Goal: Transaction & Acquisition: Purchase product/service

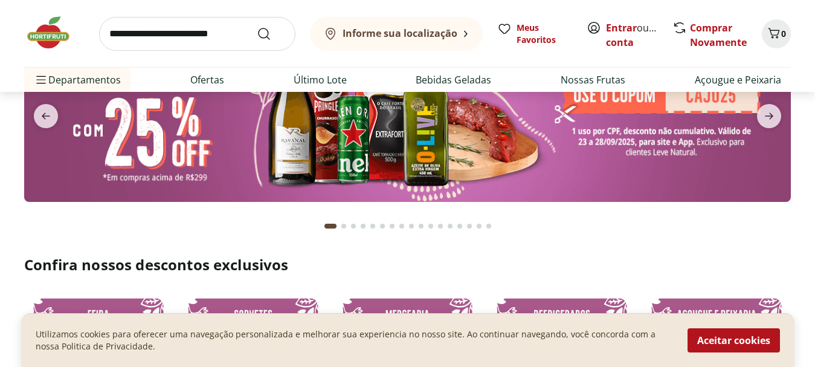
scroll to position [60, 0]
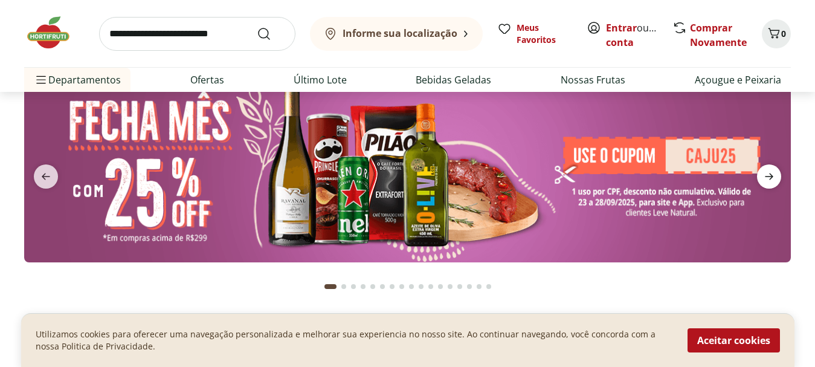
click at [765, 179] on icon "next" at bounding box center [769, 176] width 14 height 14
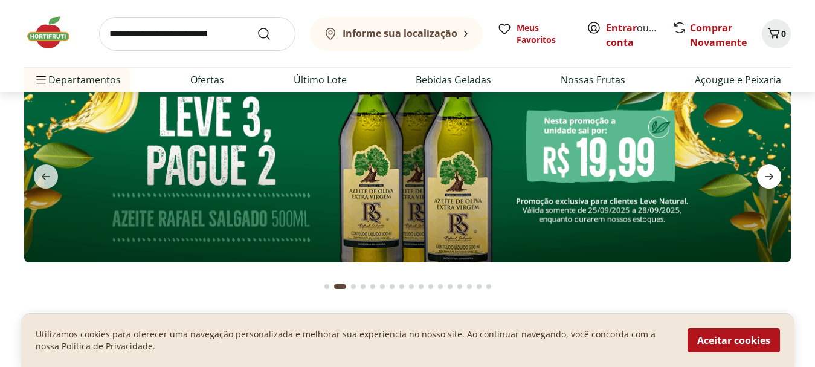
click at [765, 179] on icon "next" at bounding box center [769, 176] width 14 height 14
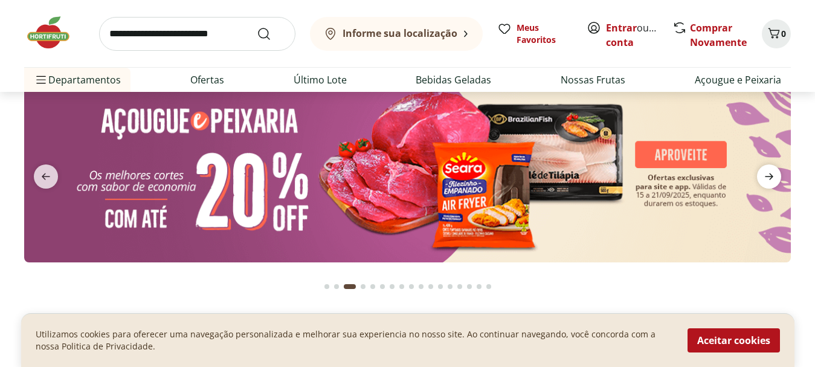
click at [771, 173] on icon "next" at bounding box center [769, 176] width 14 height 14
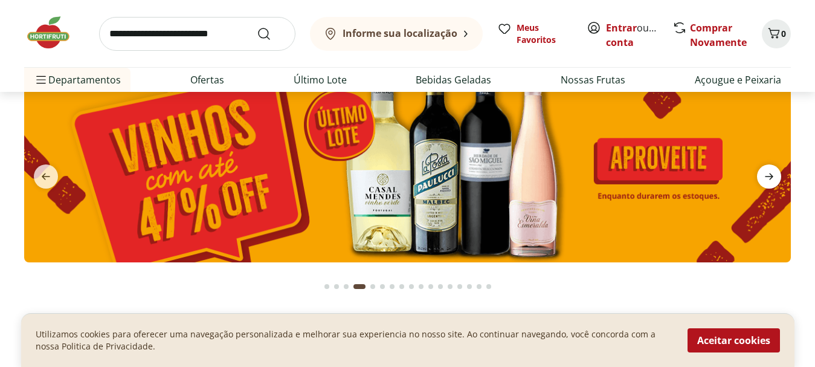
click at [770, 173] on icon "next" at bounding box center [769, 176] width 8 height 7
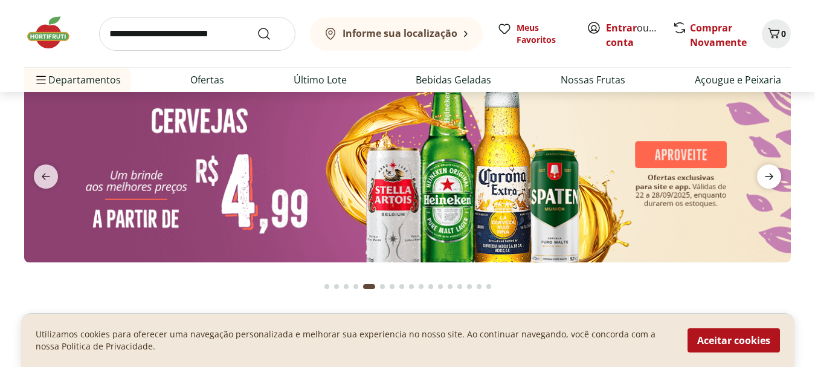
click at [770, 173] on icon "next" at bounding box center [769, 176] width 8 height 7
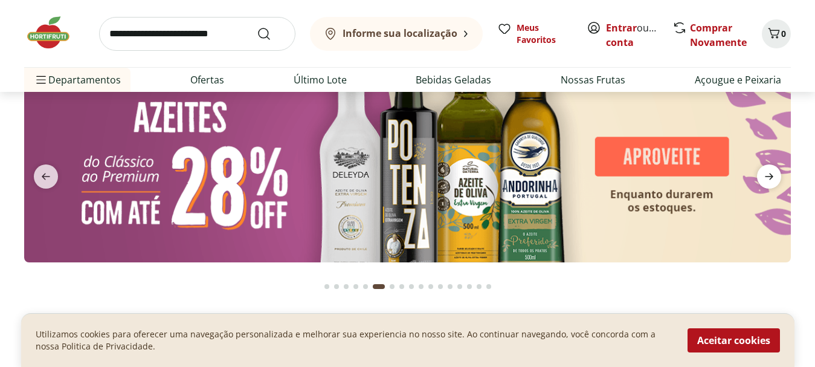
click at [770, 173] on icon "next" at bounding box center [769, 176] width 8 height 7
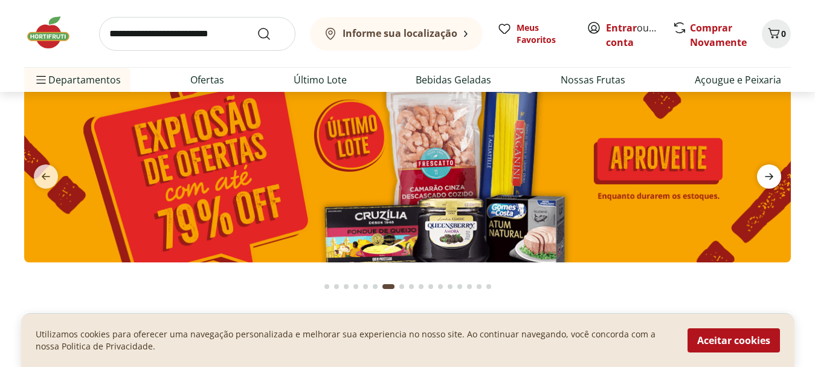
click at [770, 173] on icon "next" at bounding box center [769, 176] width 8 height 7
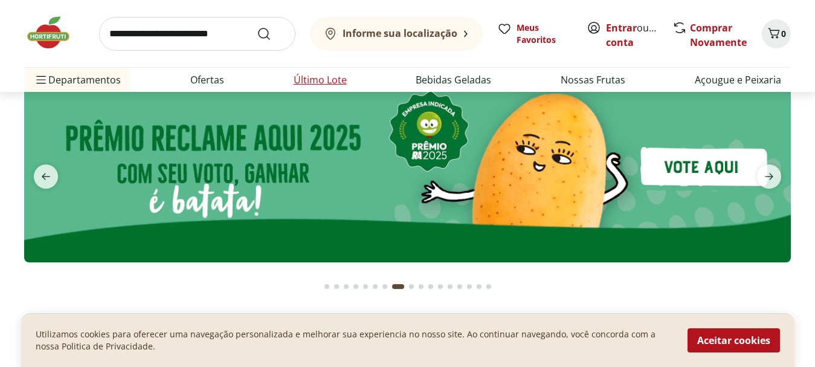
click at [326, 71] on li "Último Lote" at bounding box center [320, 80] width 72 height 24
click at [322, 82] on link "Último Lote" at bounding box center [320, 79] width 53 height 14
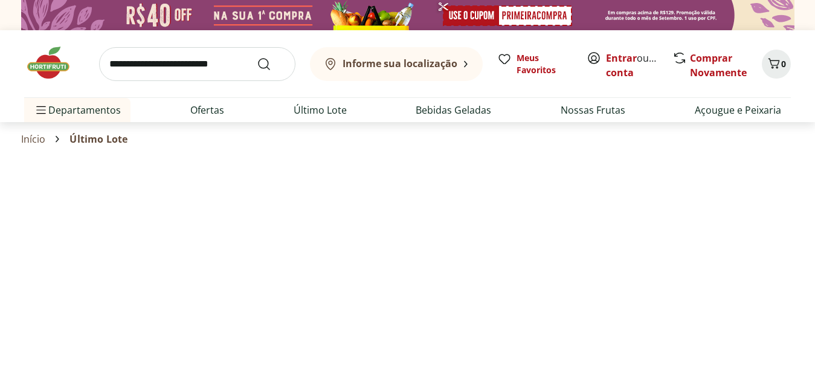
select select "**********"
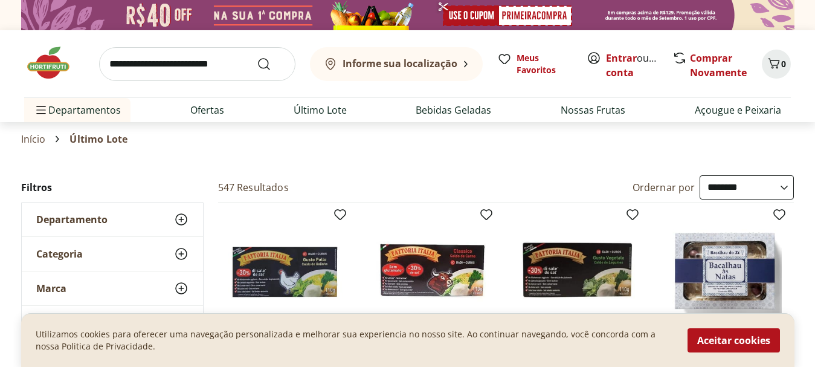
click at [39, 63] on img at bounding box center [54, 63] width 60 height 36
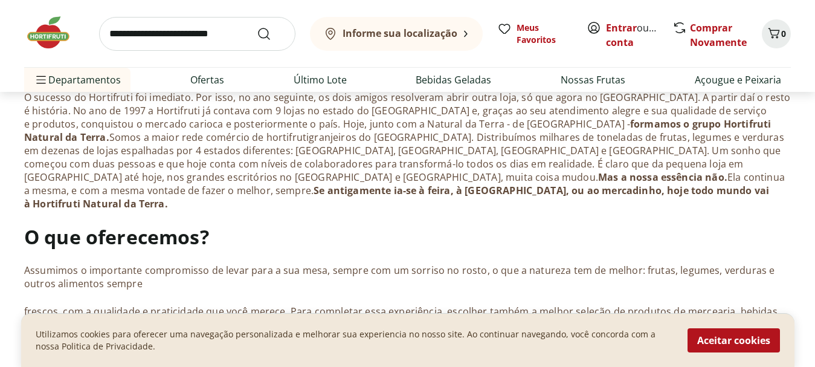
scroll to position [533, 0]
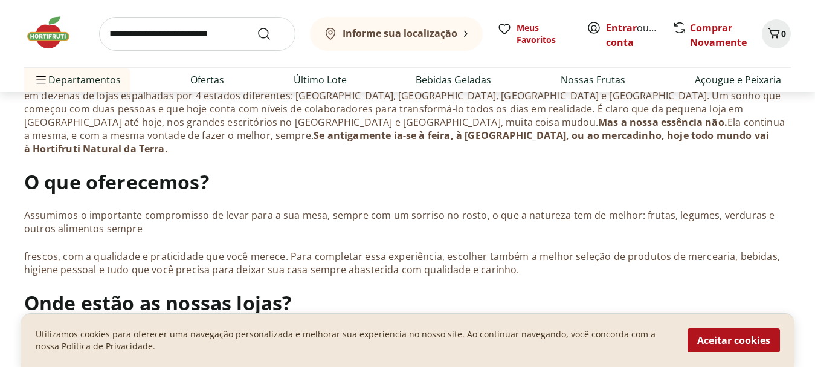
click at [42, 29] on img at bounding box center [54, 32] width 60 height 36
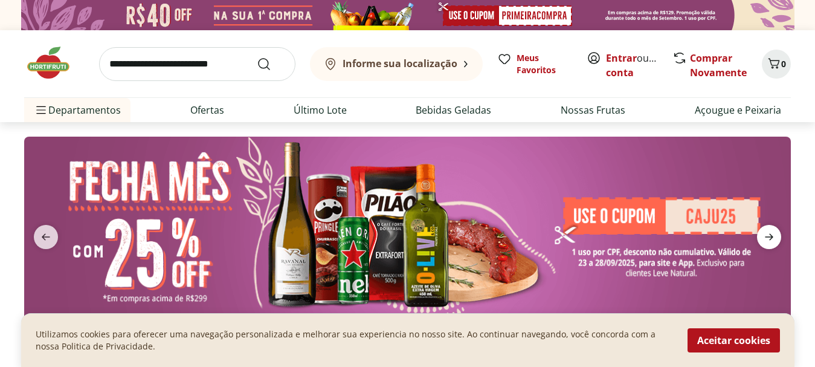
click at [776, 237] on span "next" at bounding box center [769, 237] width 24 height 24
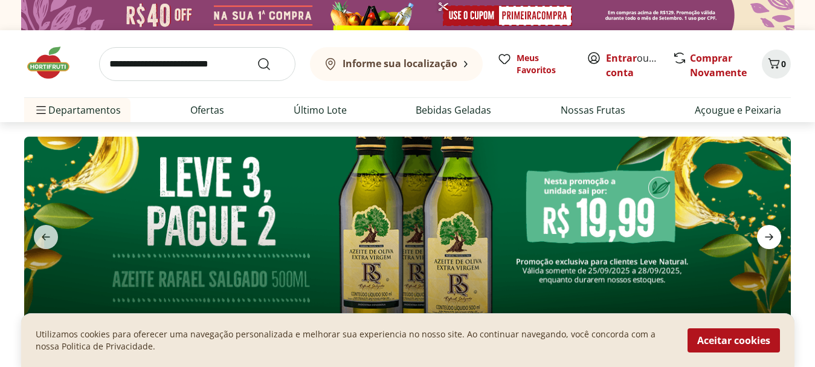
click at [776, 237] on span "next" at bounding box center [769, 237] width 24 height 24
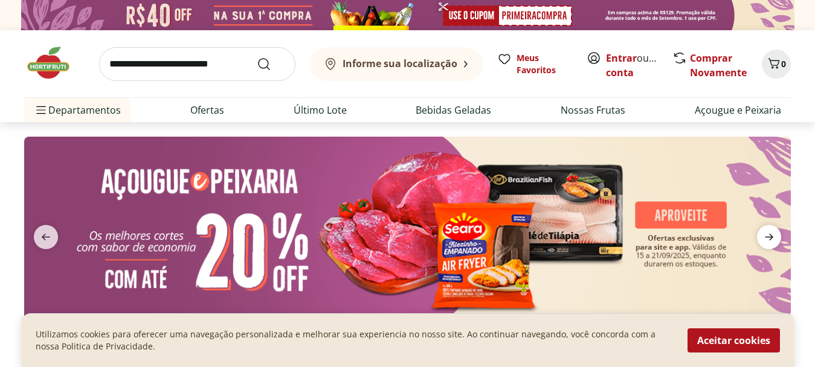
click at [776, 237] on span "next" at bounding box center [769, 237] width 24 height 24
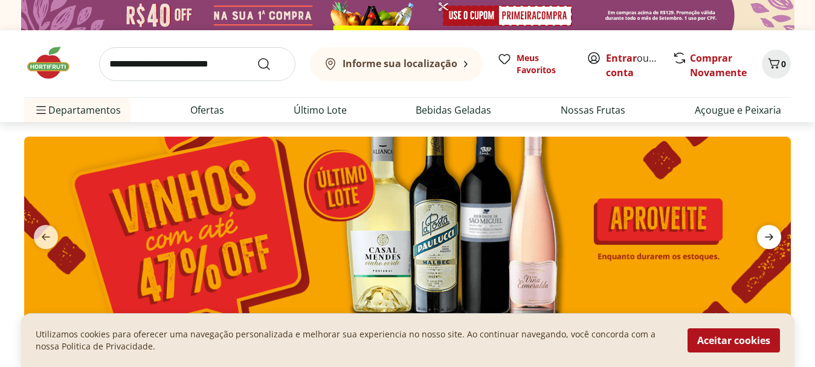
click at [776, 237] on span "next" at bounding box center [769, 237] width 24 height 24
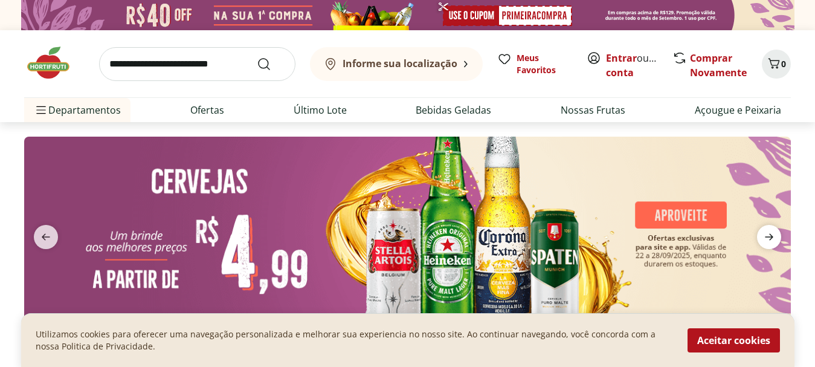
click at [776, 237] on span "next" at bounding box center [769, 237] width 24 height 24
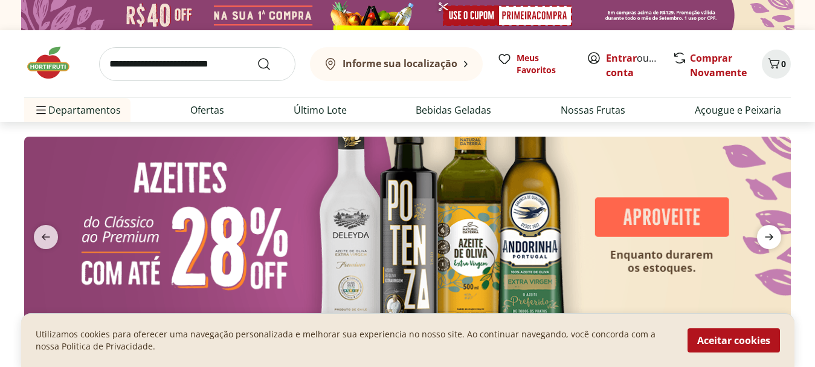
click at [776, 237] on span "next" at bounding box center [769, 237] width 24 height 24
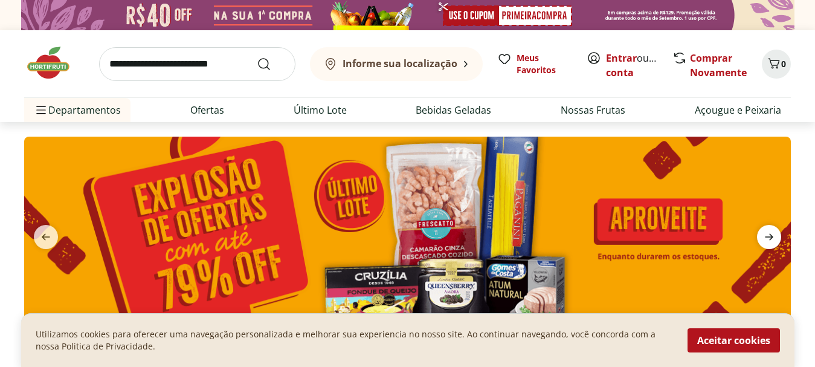
click at [776, 237] on span "next" at bounding box center [769, 237] width 24 height 24
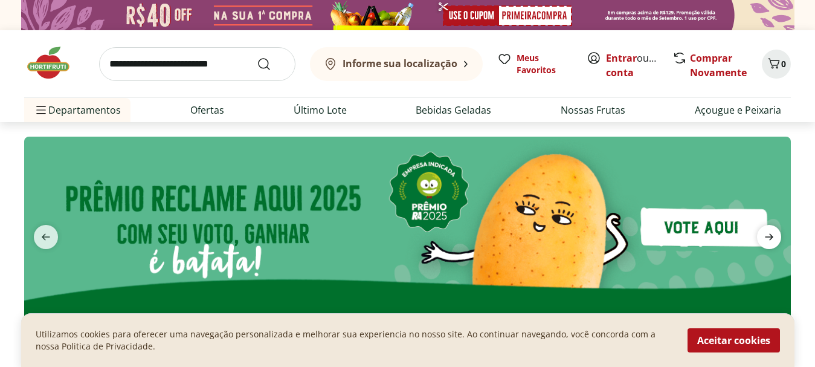
click at [776, 237] on span "next" at bounding box center [769, 237] width 24 height 24
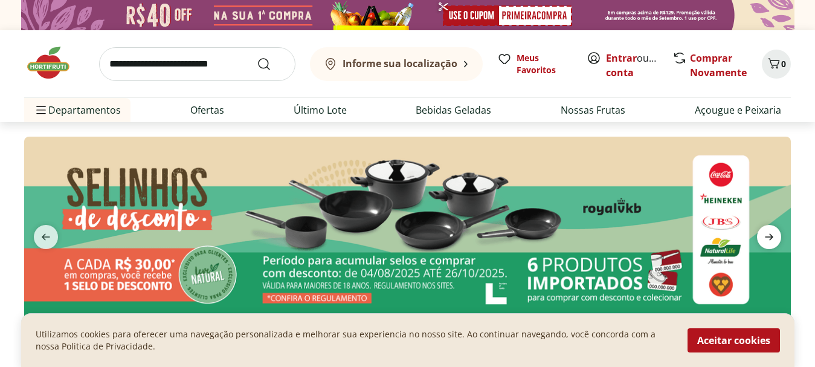
click at [776, 237] on span "next" at bounding box center [769, 237] width 24 height 24
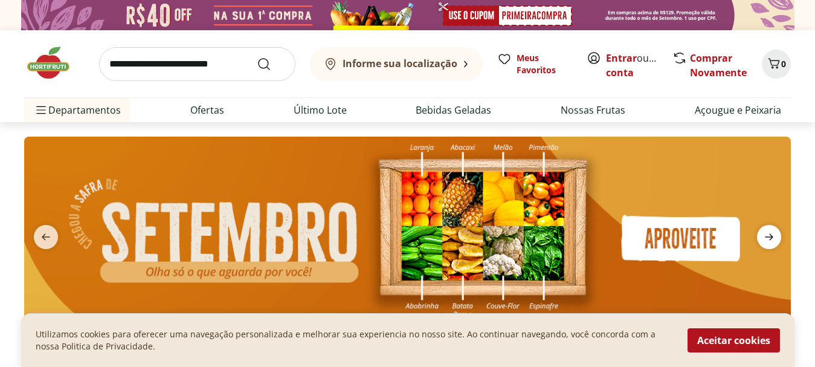
click at [776, 237] on span "next" at bounding box center [769, 237] width 24 height 24
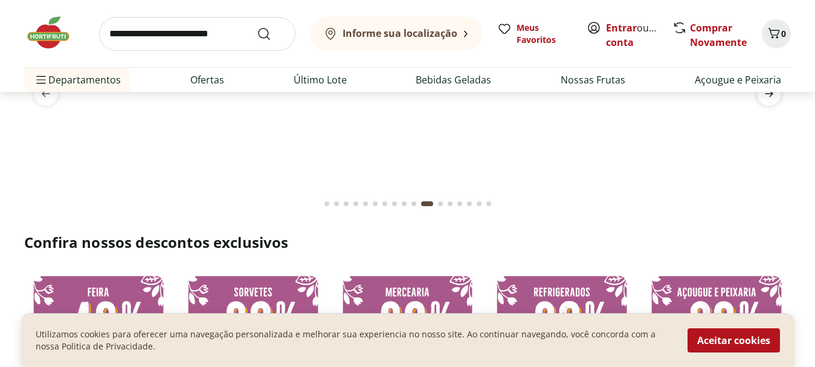
scroll to position [121, 0]
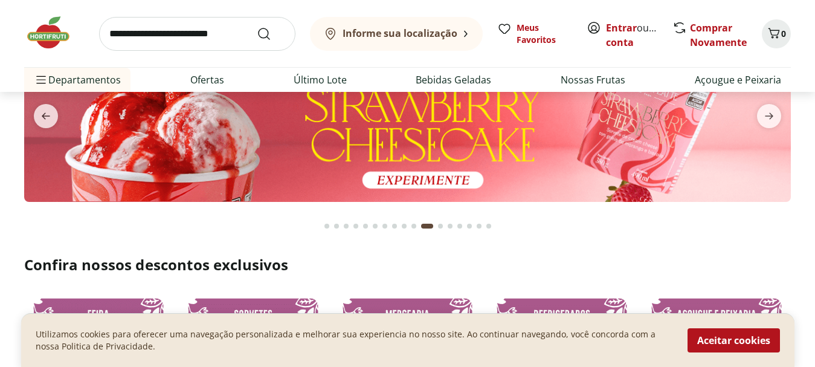
click at [376, 135] on img at bounding box center [407, 108] width 766 height 185
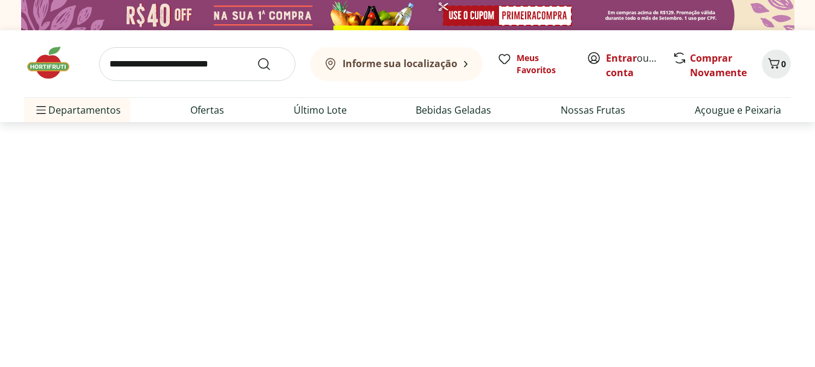
select select "**********"
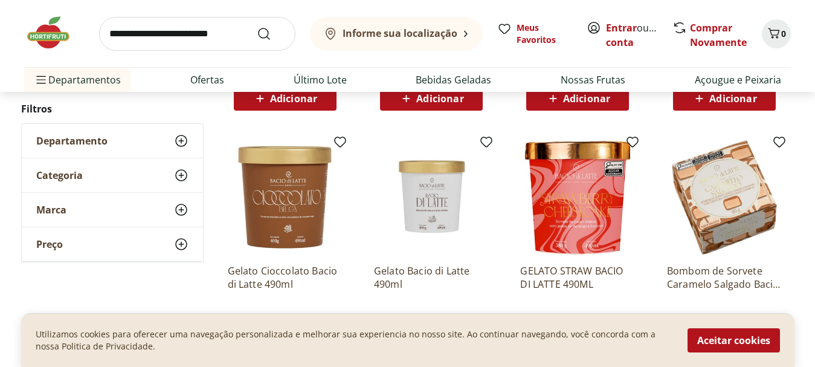
scroll to position [725, 0]
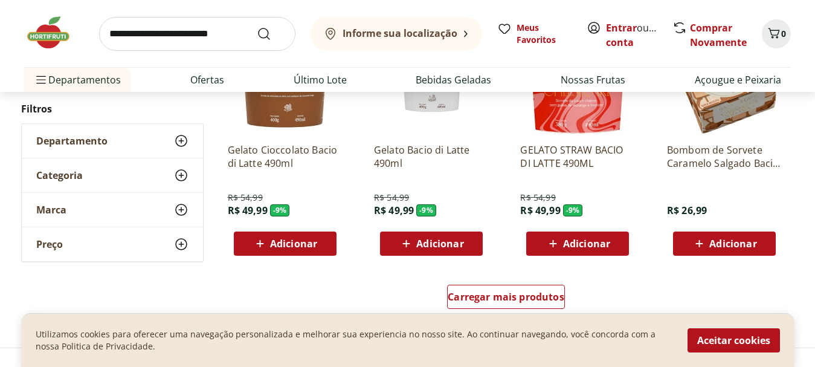
click at [583, 236] on div "Adicionar" at bounding box center [577, 244] width 83 height 22
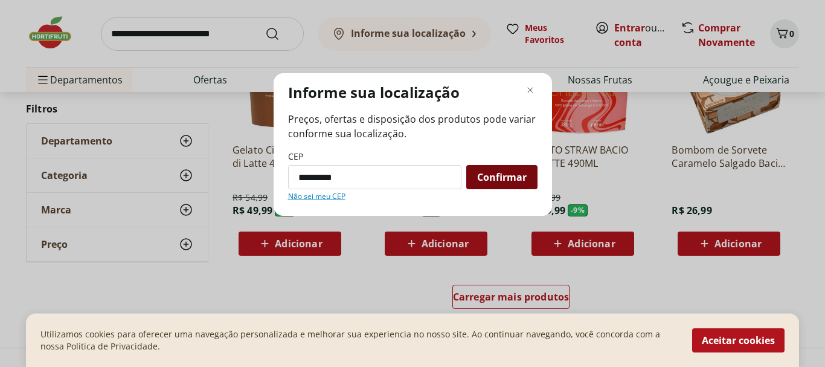
type input "*********"
click at [495, 180] on span "Confirmar" at bounding box center [502, 177] width 50 height 10
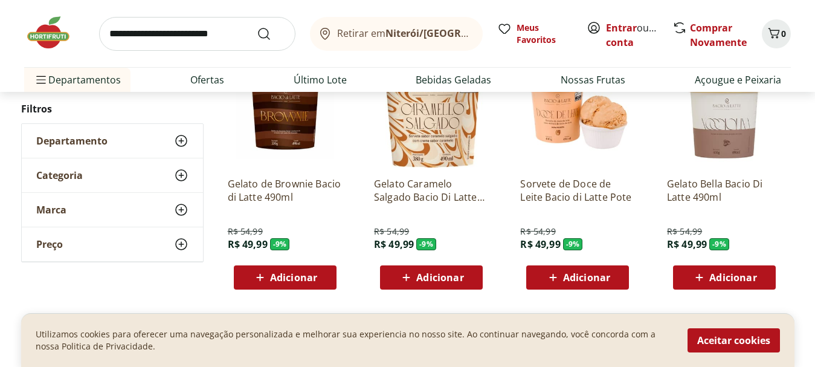
scroll to position [423, 0]
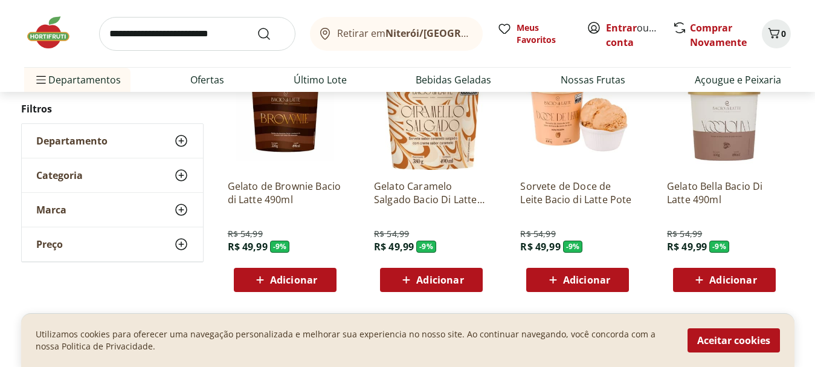
click at [434, 278] on span "Adicionar" at bounding box center [439, 280] width 47 height 10
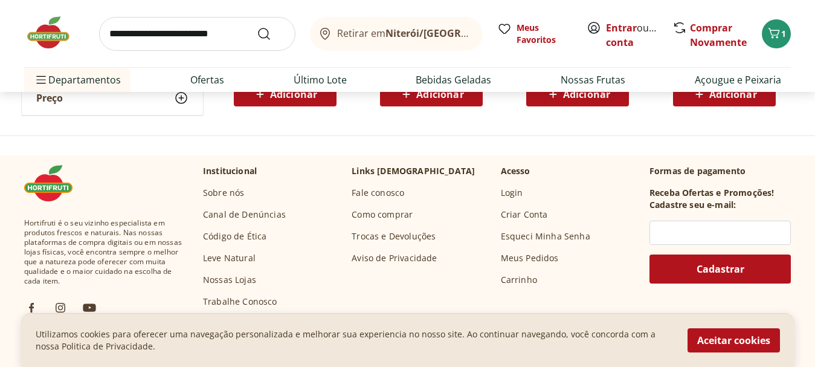
scroll to position [966, 0]
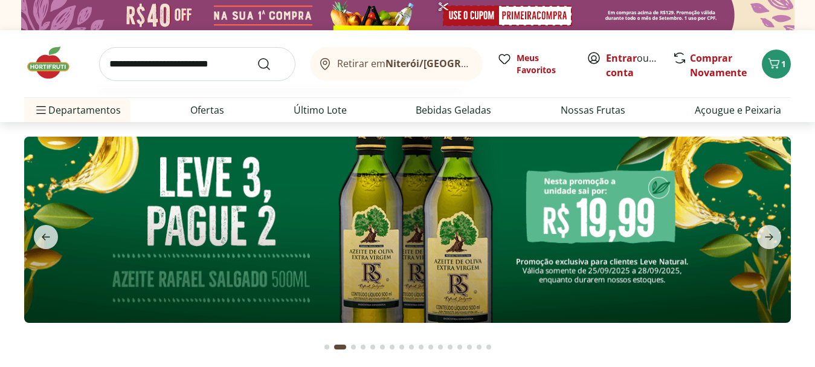
click at [156, 66] on input "search" at bounding box center [197, 64] width 196 height 34
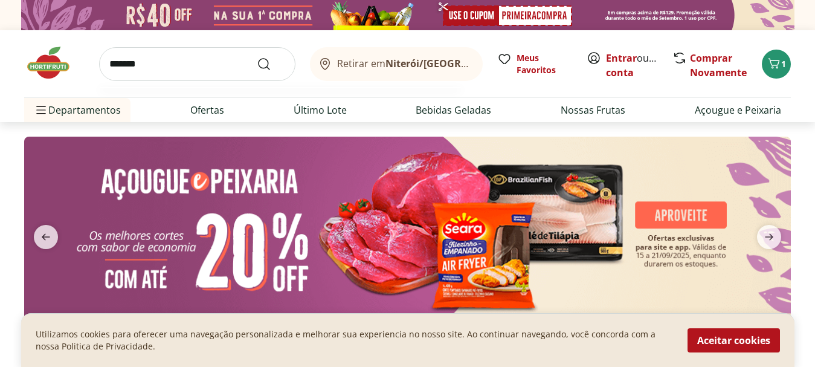
type input "*******"
click at [257, 57] on button "Submit Search" at bounding box center [271, 64] width 29 height 14
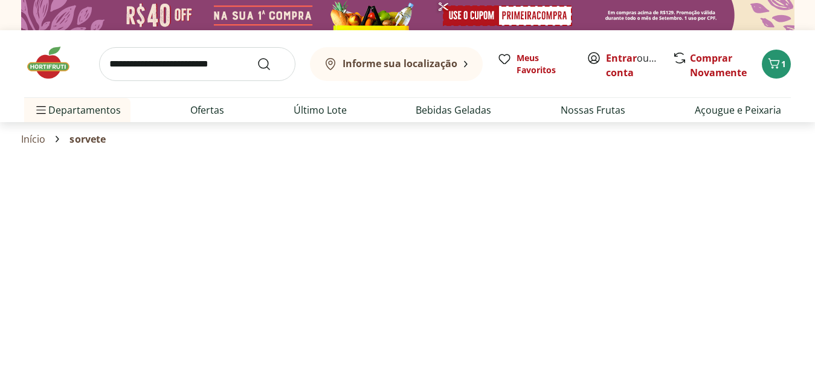
select select "**********"
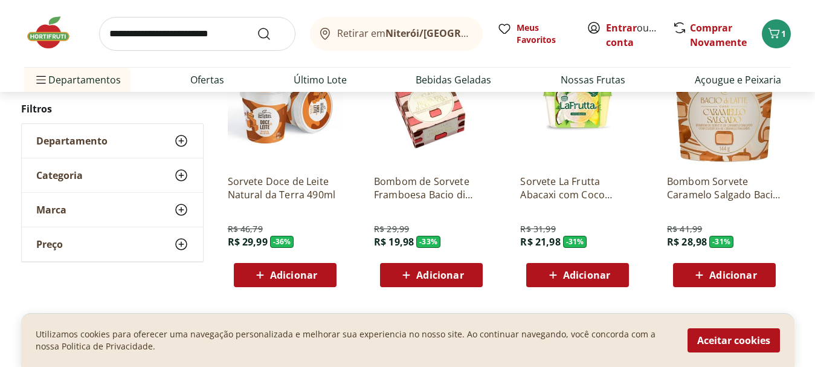
scroll to position [483, 0]
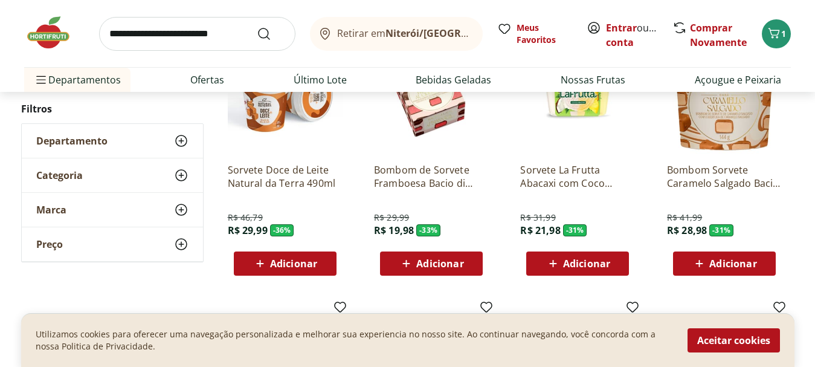
click at [725, 259] on span "Adicionar" at bounding box center [732, 263] width 47 height 10
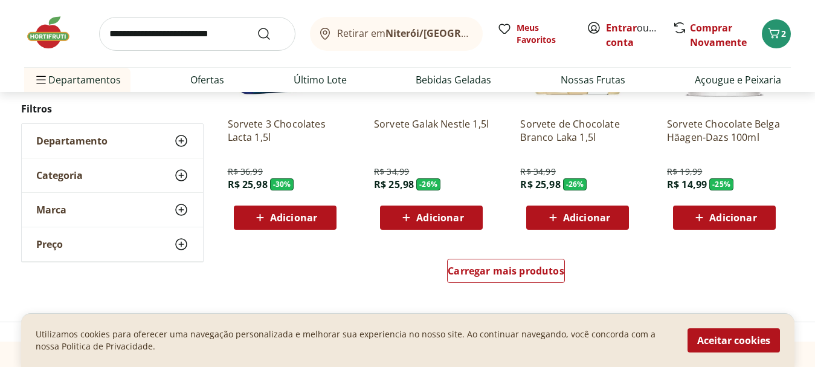
scroll to position [805, 0]
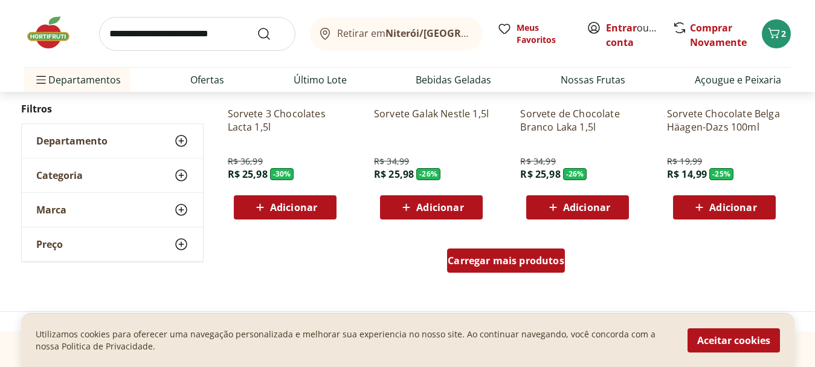
click at [491, 265] on span "Carregar mais produtos" at bounding box center [506, 260] width 117 height 10
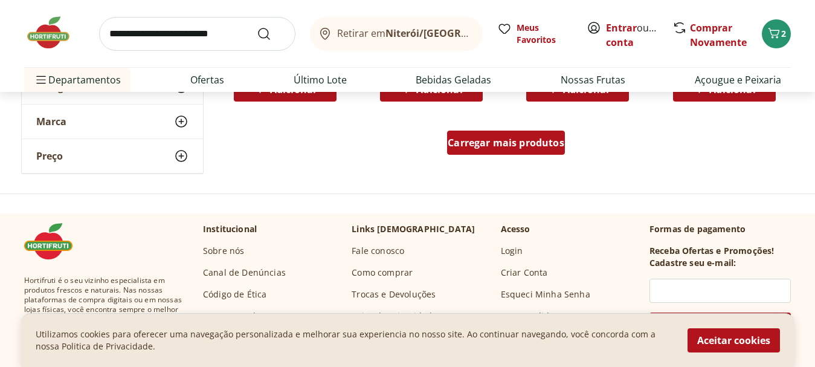
scroll to position [1711, 0]
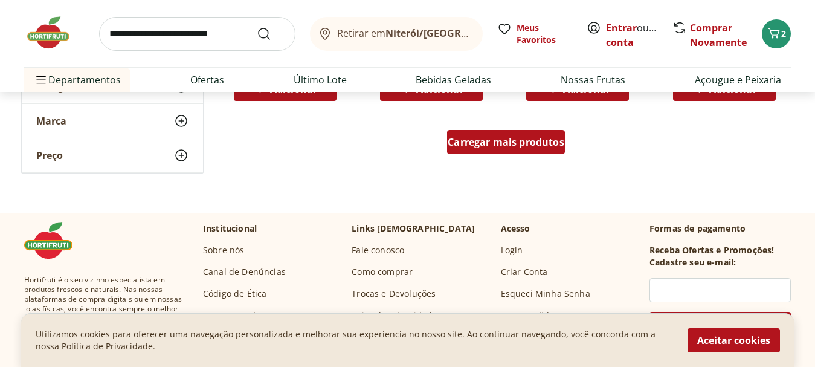
click at [475, 145] on span "Carregar mais produtos" at bounding box center [506, 142] width 117 height 10
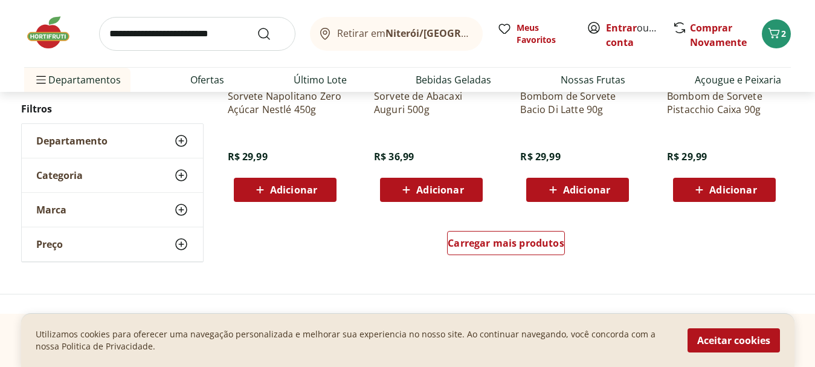
scroll to position [2436, 0]
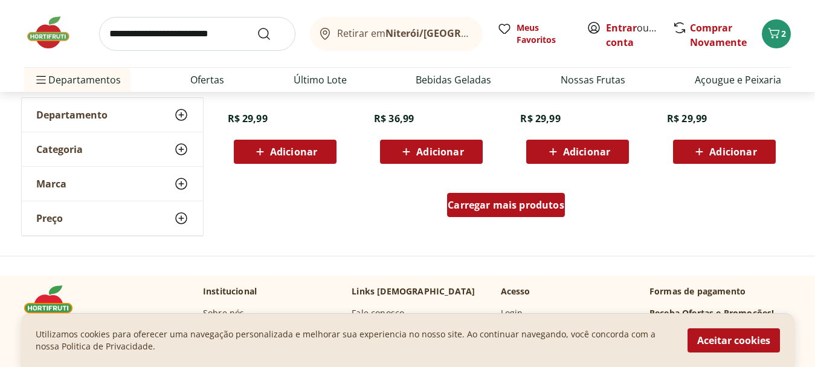
click at [477, 200] on span "Carregar mais produtos" at bounding box center [506, 205] width 117 height 10
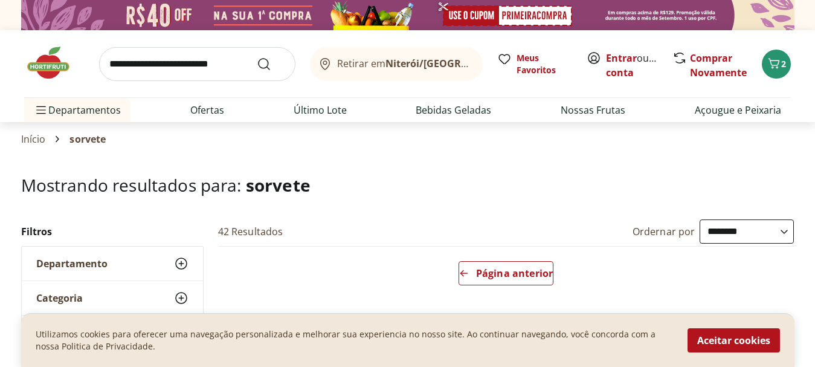
scroll to position [60, 0]
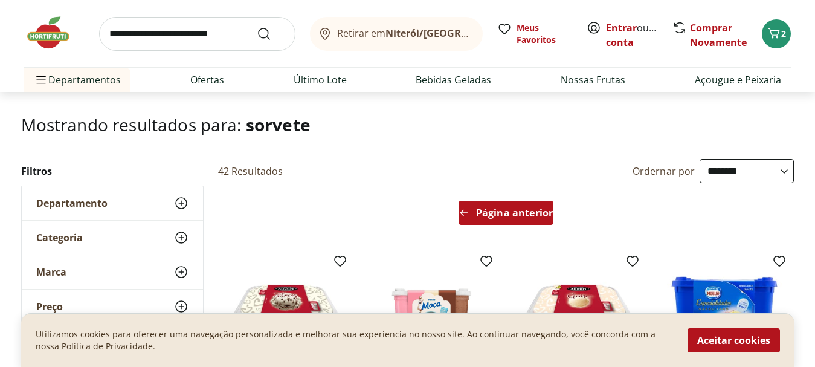
click at [483, 208] on span "Página anterior" at bounding box center [514, 213] width 77 height 10
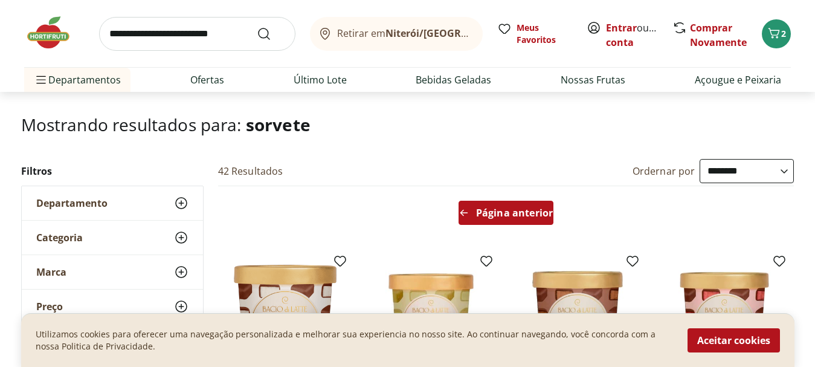
click at [484, 208] on span "Página anterior" at bounding box center [514, 213] width 77 height 10
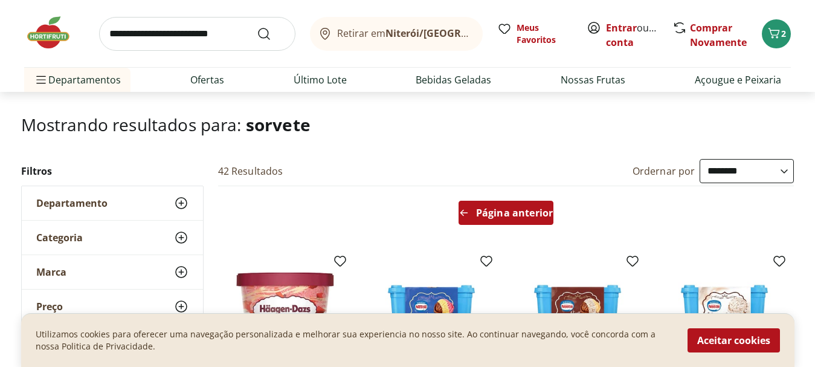
click at [484, 208] on span "Página anterior" at bounding box center [514, 213] width 77 height 10
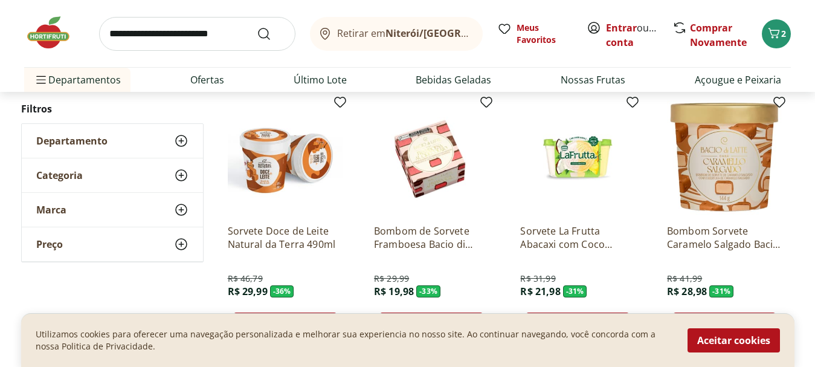
scroll to position [423, 0]
click at [64, 42] on img at bounding box center [54, 32] width 60 height 36
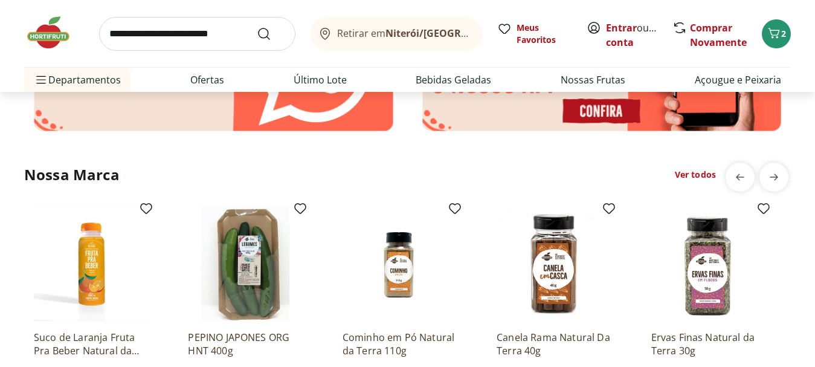
scroll to position [2657, 0]
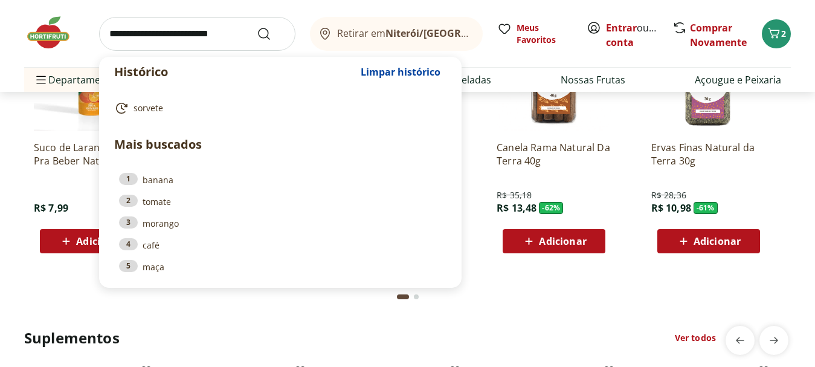
click at [208, 36] on input "search" at bounding box center [197, 34] width 196 height 34
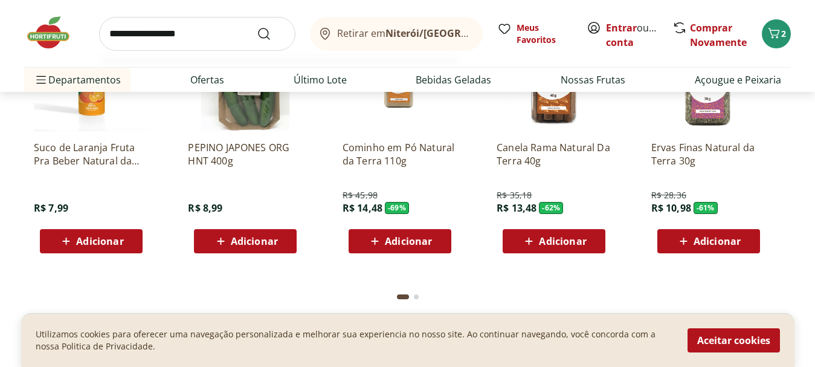
type input "**********"
click at [257, 27] on button "Submit Search" at bounding box center [271, 34] width 29 height 14
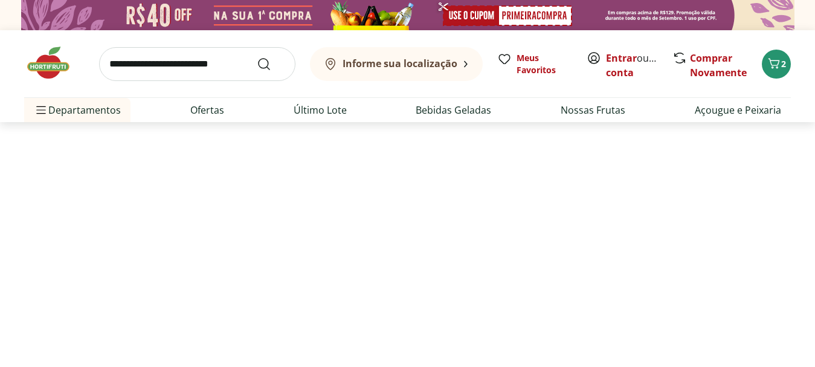
select select "**********"
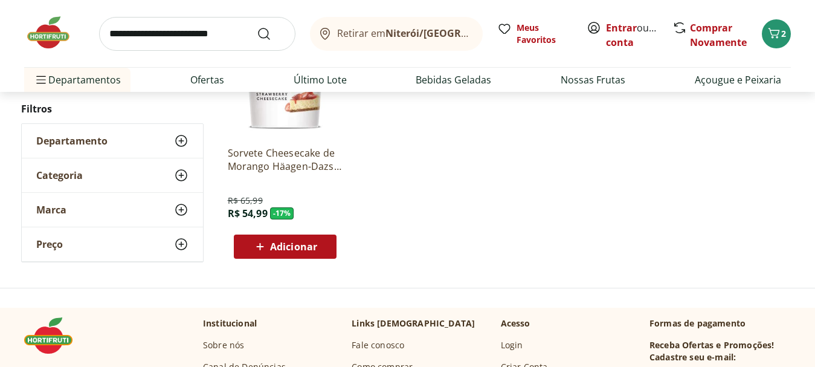
scroll to position [121, 0]
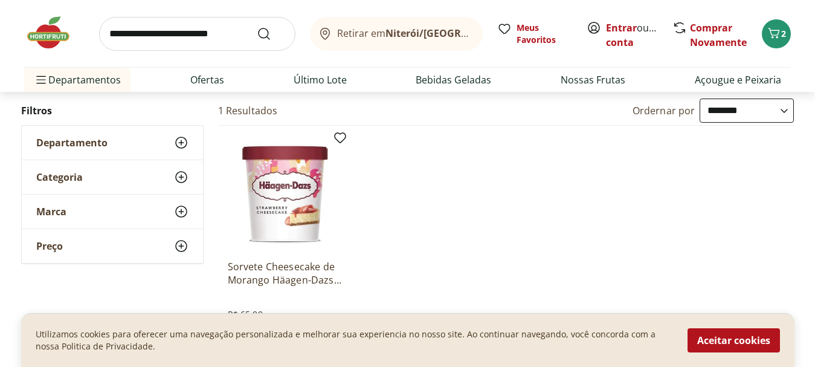
click at [293, 208] on img at bounding box center [285, 192] width 115 height 115
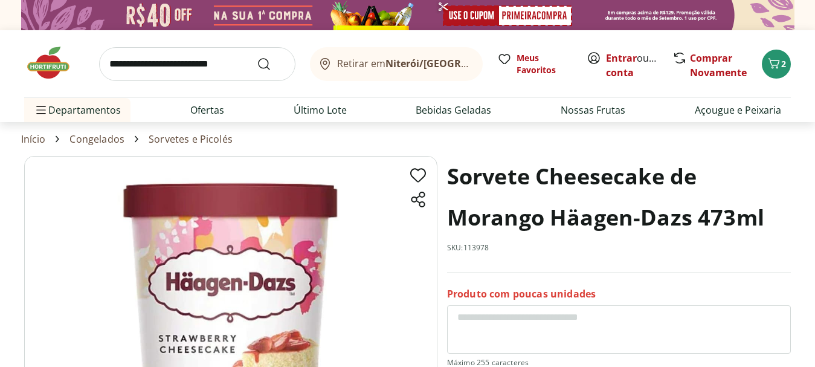
scroll to position [60, 0]
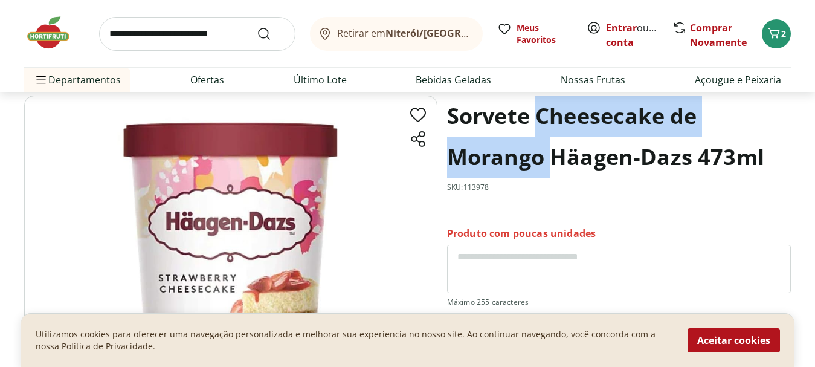
drag, startPoint x: 535, startPoint y: 121, endPoint x: 548, endPoint y: 172, distance: 52.3
click at [548, 172] on h1 "Sorvete Cheesecake de Morango Häagen-Dazs 473ml" at bounding box center [619, 136] width 344 height 82
copy h1 "Cheesecake de Morango"
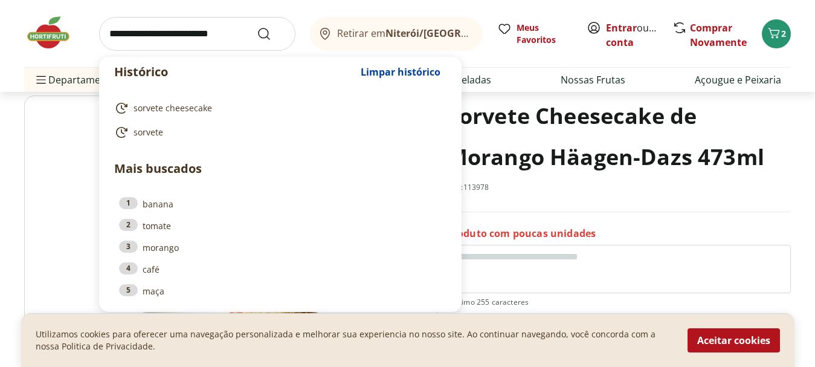
click at [201, 37] on input "search" at bounding box center [197, 34] width 196 height 34
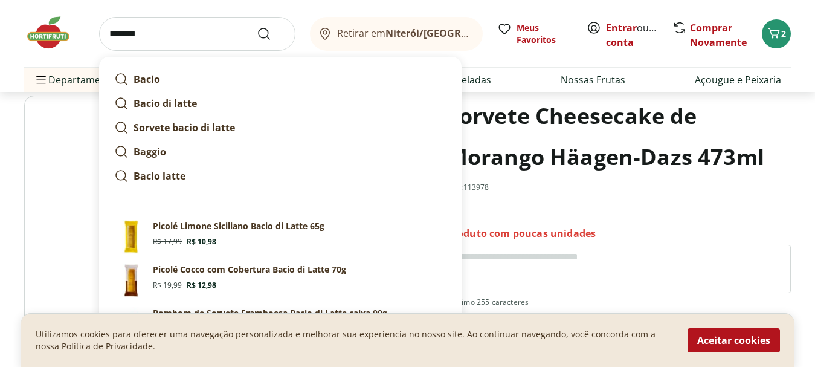
paste input "**********"
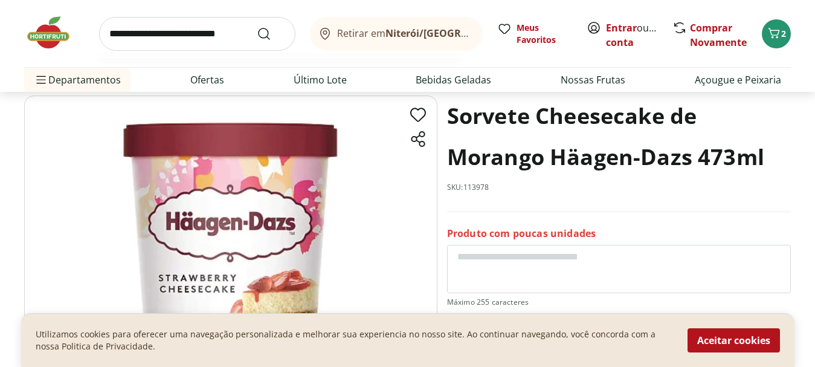
type input "**********"
click at [257, 27] on button "Submit Search" at bounding box center [271, 34] width 29 height 14
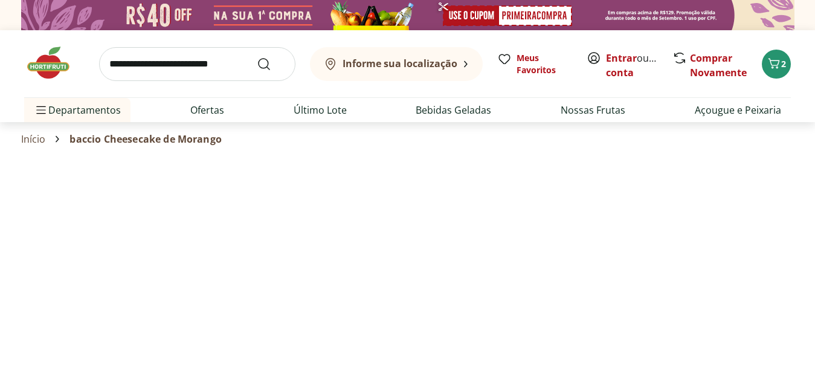
select select "**********"
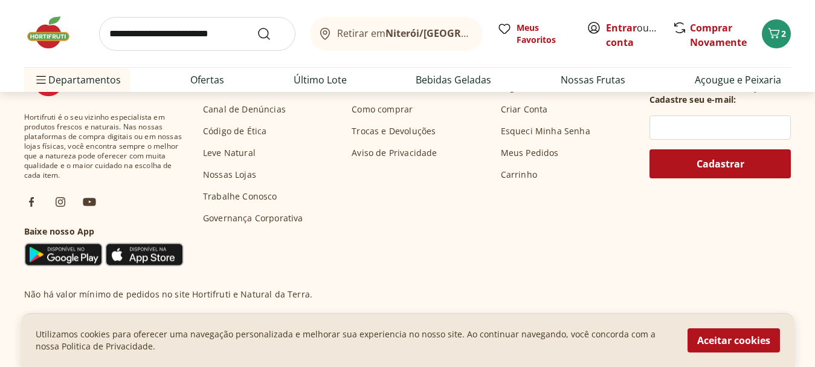
scroll to position [1208, 0]
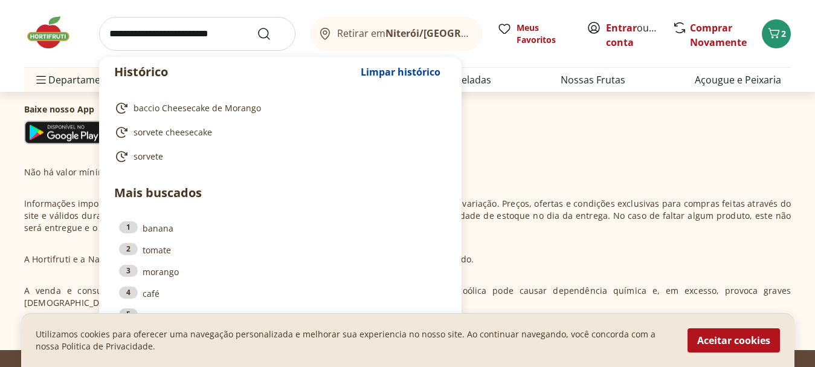
click at [162, 42] on input "search" at bounding box center [197, 34] width 196 height 34
paste input "**********"
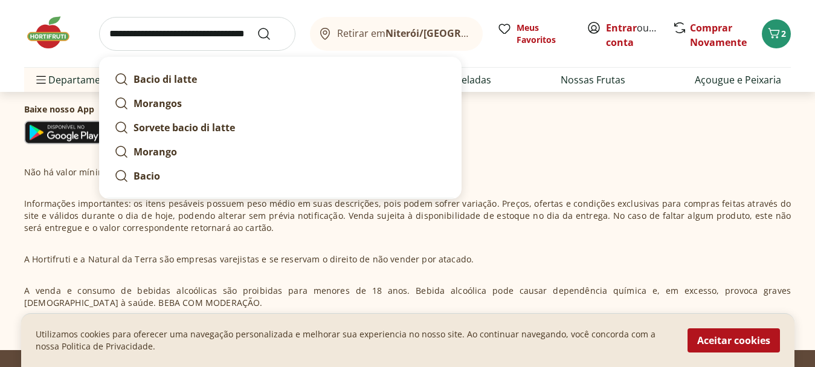
type input "**********"
click at [257, 27] on button "Submit Search" at bounding box center [271, 34] width 29 height 14
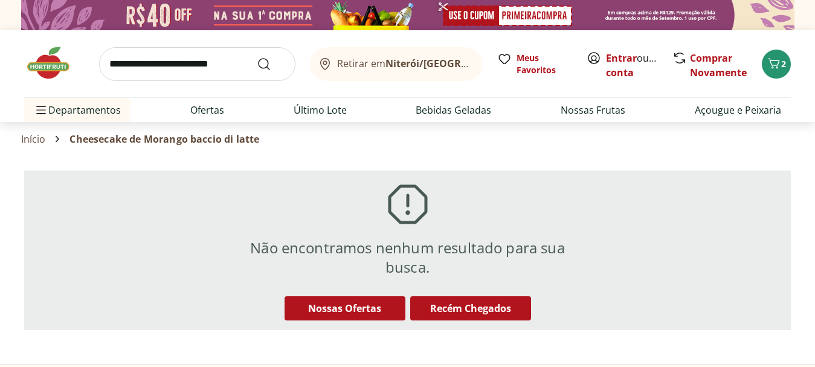
click at [51, 64] on img at bounding box center [54, 63] width 60 height 36
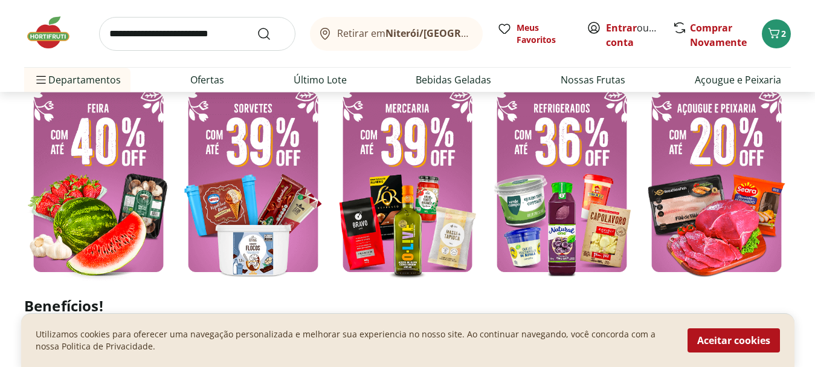
scroll to position [362, 0]
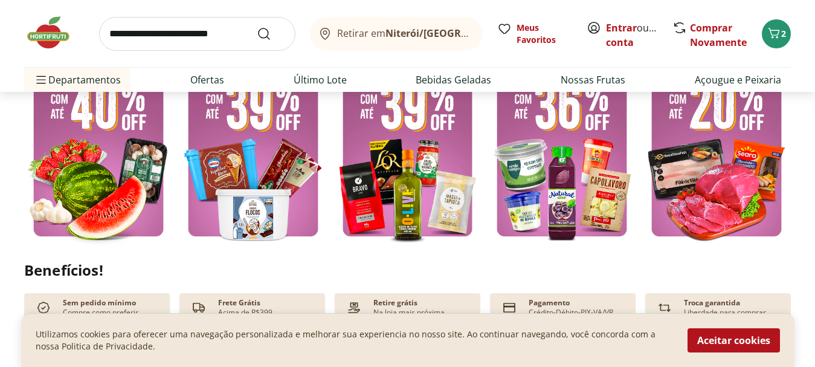
click at [47, 34] on img at bounding box center [54, 32] width 60 height 36
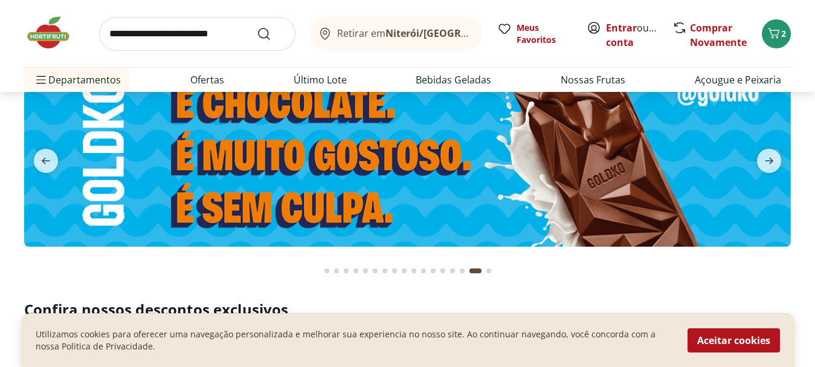
scroll to position [0, 0]
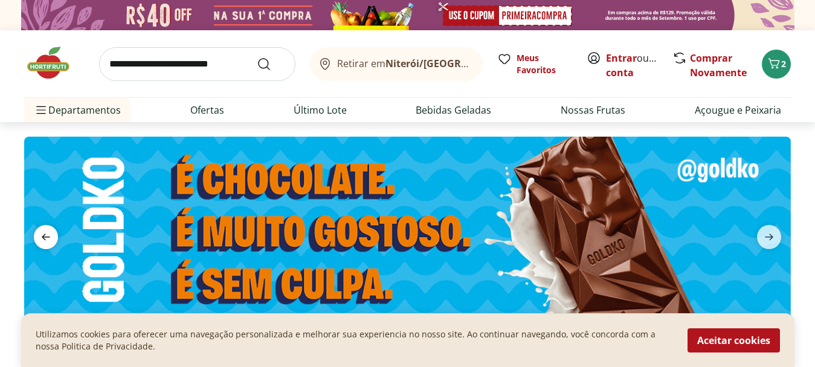
click at [47, 236] on icon "previous" at bounding box center [46, 236] width 14 height 14
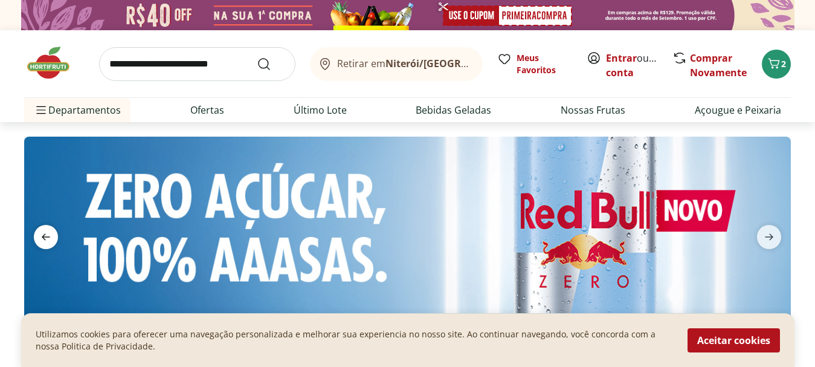
click at [47, 236] on icon "previous" at bounding box center [46, 236] width 14 height 14
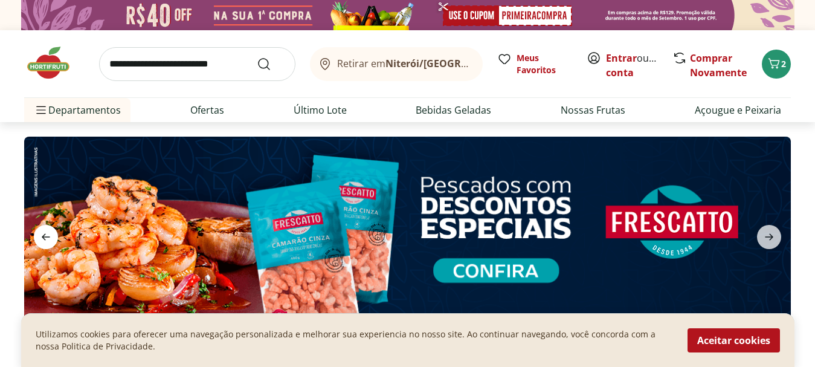
click at [47, 236] on icon "previous" at bounding box center [46, 236] width 14 height 14
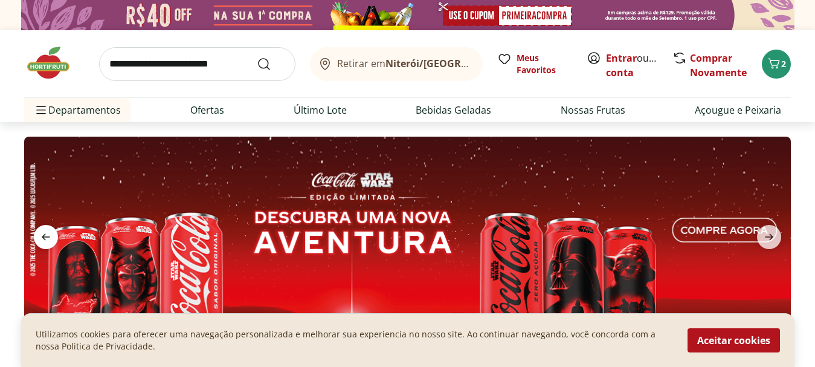
click at [47, 236] on icon "previous" at bounding box center [46, 236] width 14 height 14
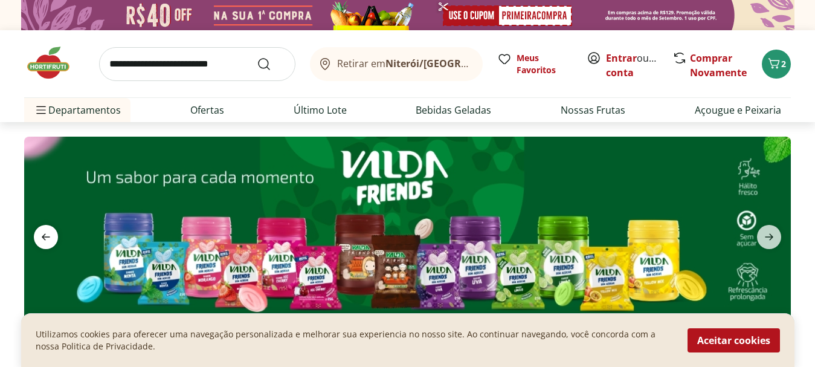
click at [47, 236] on icon "previous" at bounding box center [46, 236] width 14 height 14
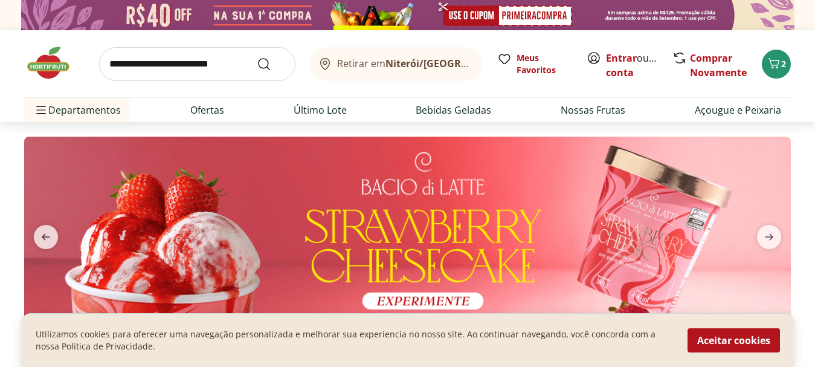
click at [400, 288] on img at bounding box center [407, 228] width 766 height 185
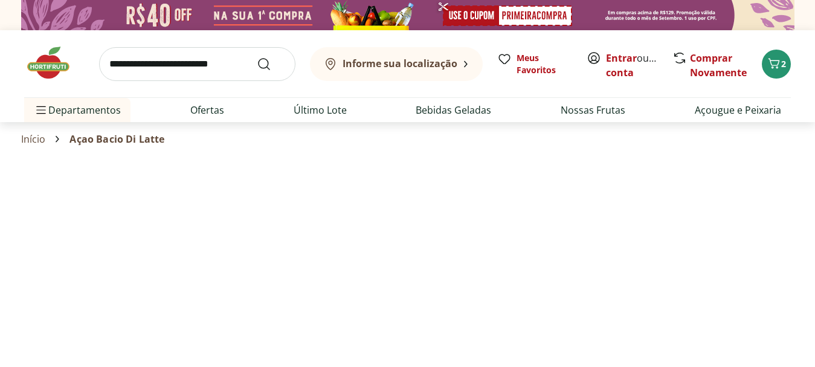
select select "**********"
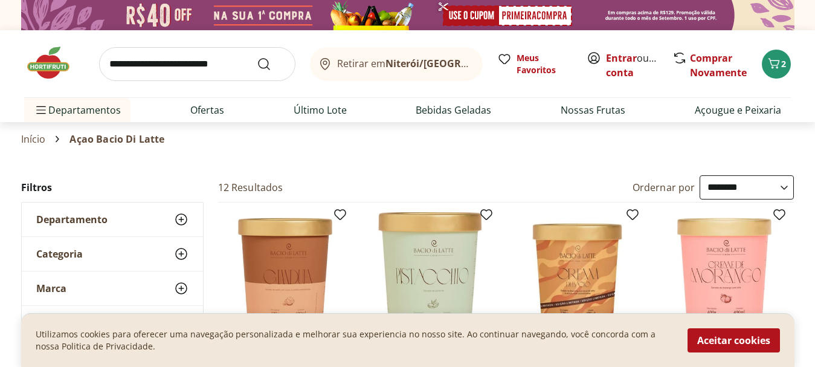
click at [734, 257] on img at bounding box center [724, 269] width 115 height 115
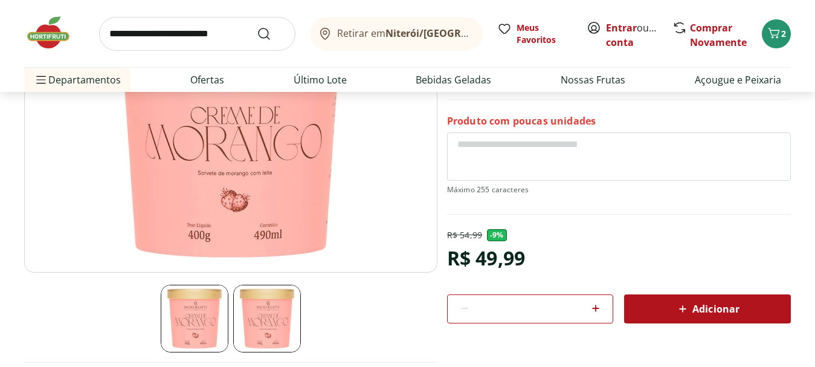
scroll to position [60, 0]
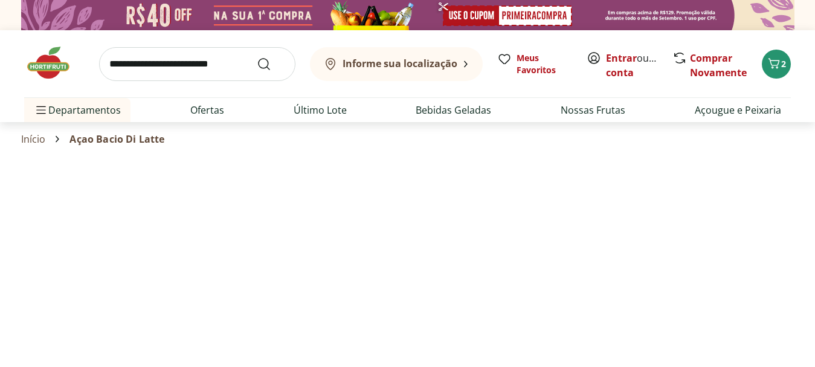
select select "**********"
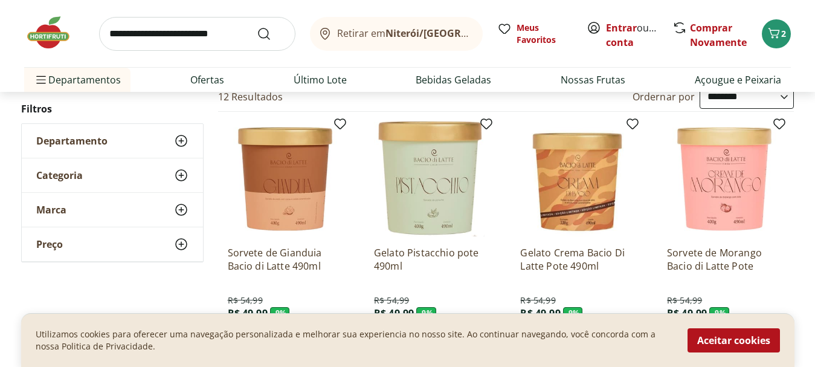
scroll to position [60, 0]
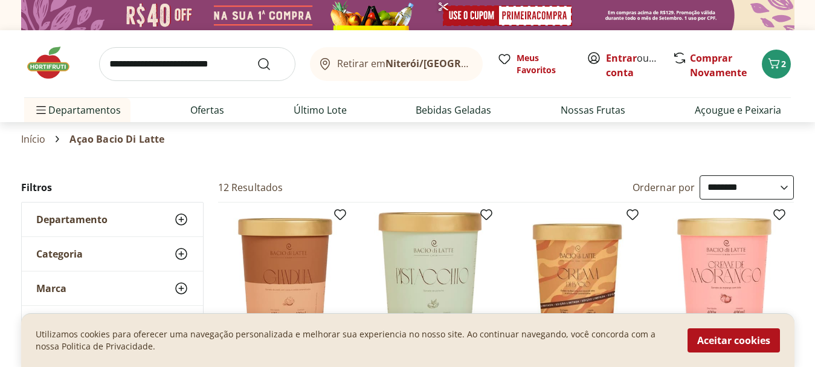
select select "**********"
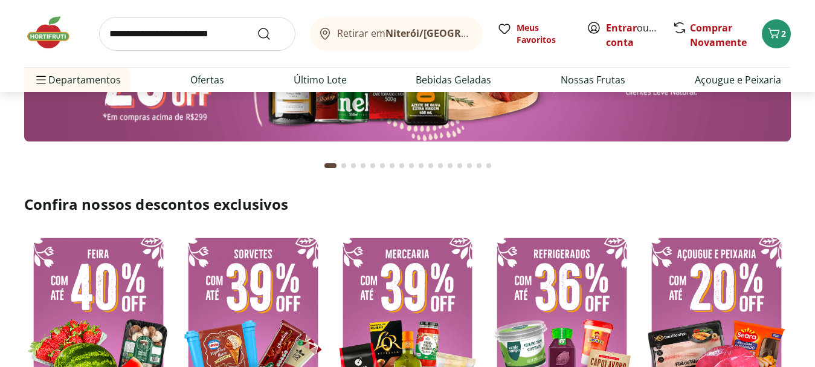
scroll to position [60, 0]
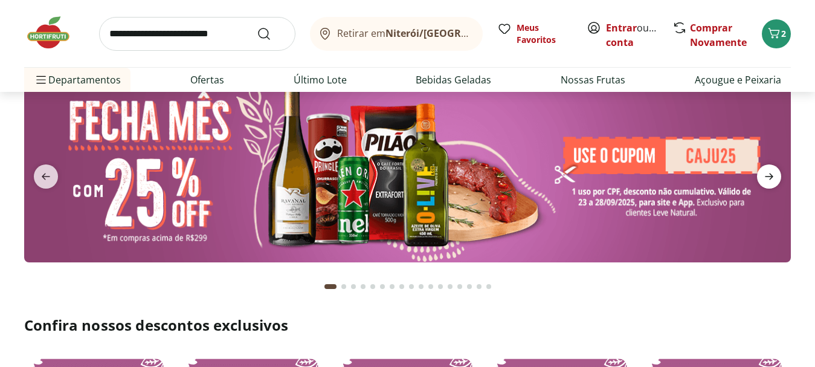
click at [764, 169] on icon "next" at bounding box center [769, 176] width 14 height 14
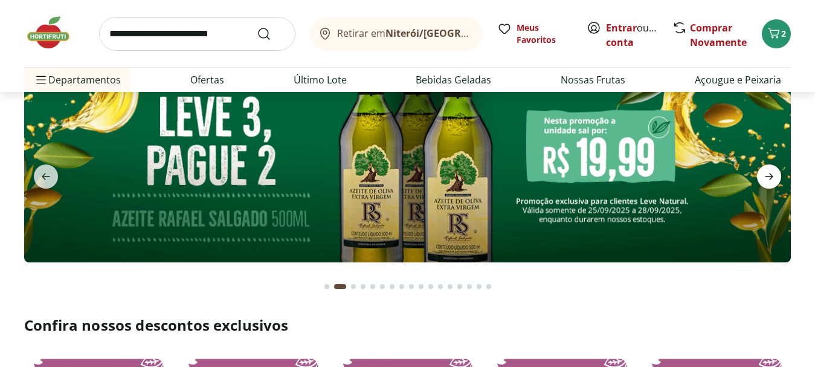
click at [771, 173] on icon "next" at bounding box center [769, 176] width 14 height 14
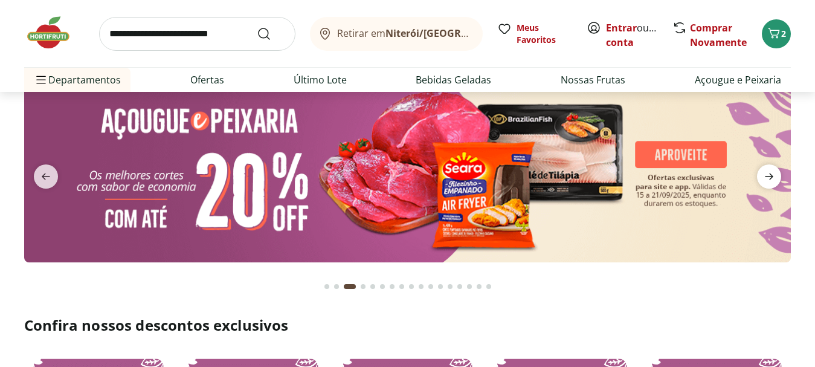
click at [771, 173] on icon "next" at bounding box center [769, 176] width 14 height 14
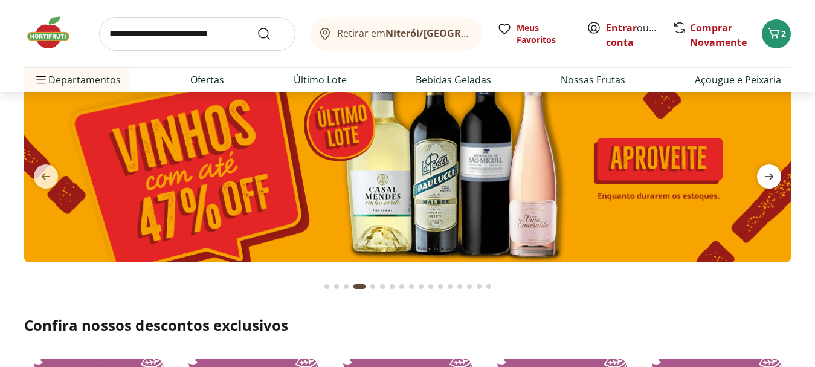
click at [771, 173] on icon "next" at bounding box center [769, 176] width 14 height 14
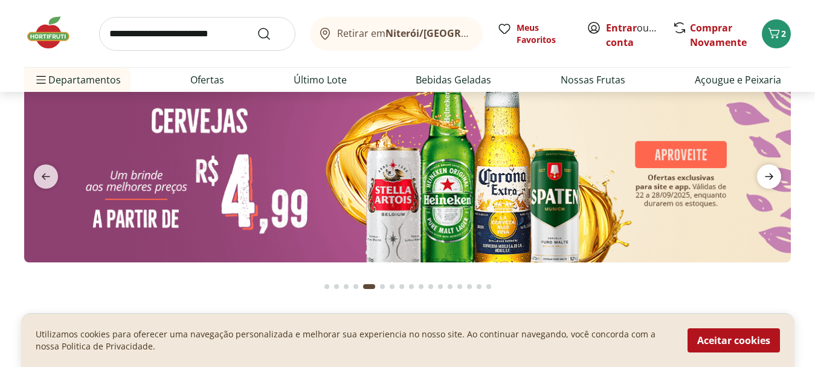
click at [771, 173] on icon "next" at bounding box center [769, 176] width 14 height 14
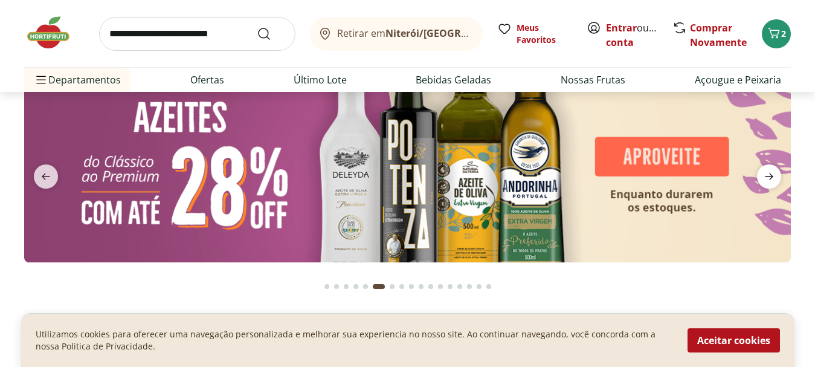
click at [771, 173] on icon "next" at bounding box center [769, 176] width 14 height 14
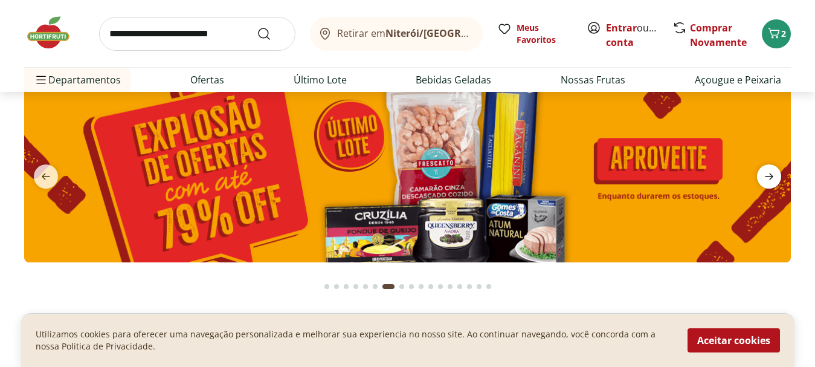
click at [771, 173] on icon "next" at bounding box center [769, 176] width 14 height 14
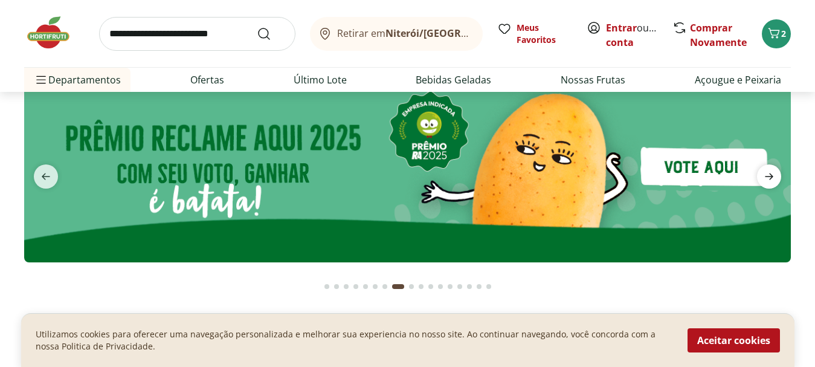
click at [771, 173] on icon "next" at bounding box center [769, 176] width 14 height 14
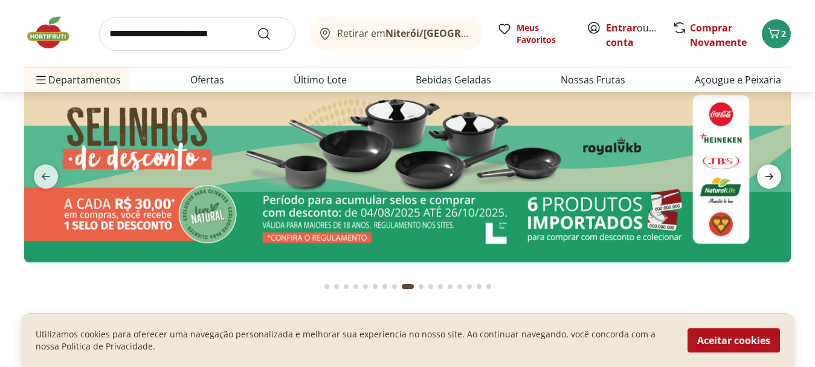
click at [771, 173] on icon "next" at bounding box center [769, 176] width 14 height 14
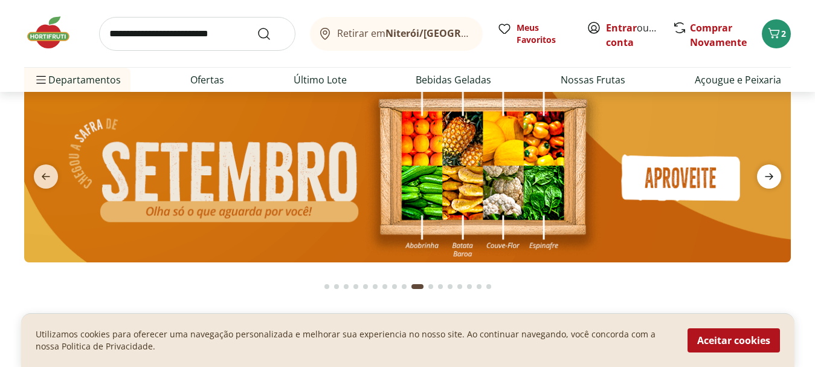
click at [771, 173] on icon "next" at bounding box center [769, 176] width 14 height 14
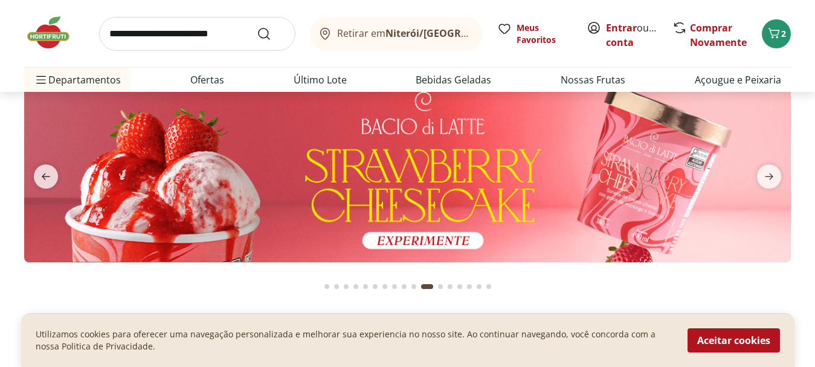
click at [348, 173] on img at bounding box center [407, 168] width 766 height 185
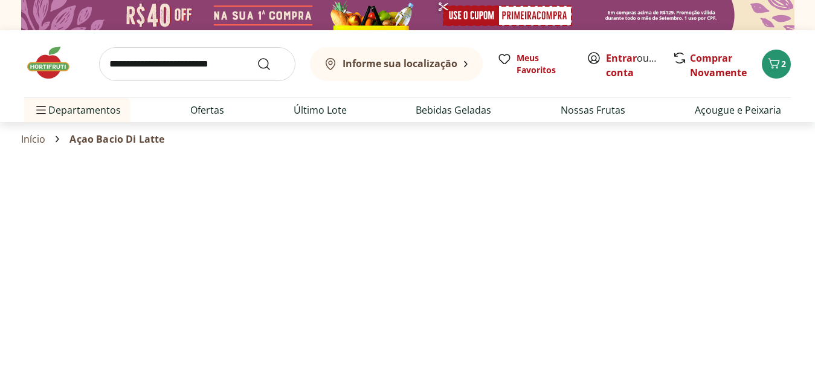
select select "**********"
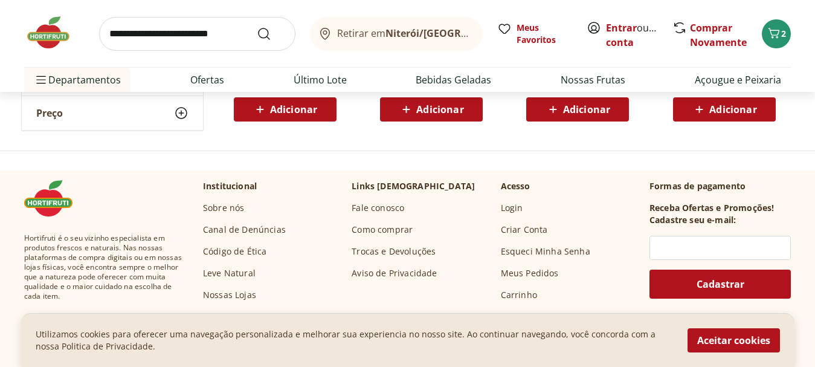
scroll to position [846, 0]
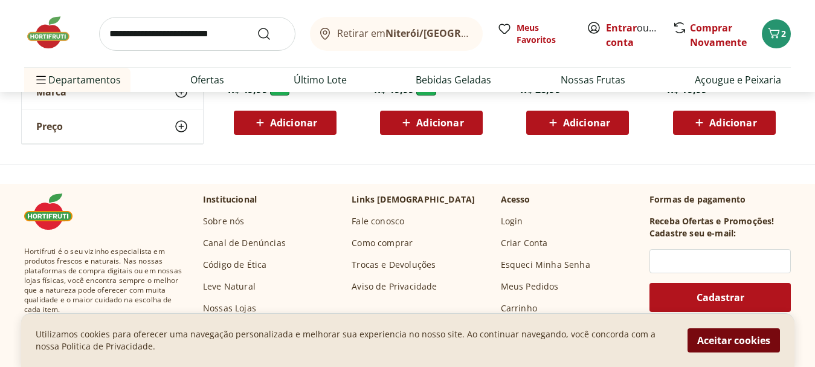
click at [724, 342] on button "Aceitar cookies" at bounding box center [733, 340] width 92 height 24
